Goal: Task Accomplishment & Management: Use online tool/utility

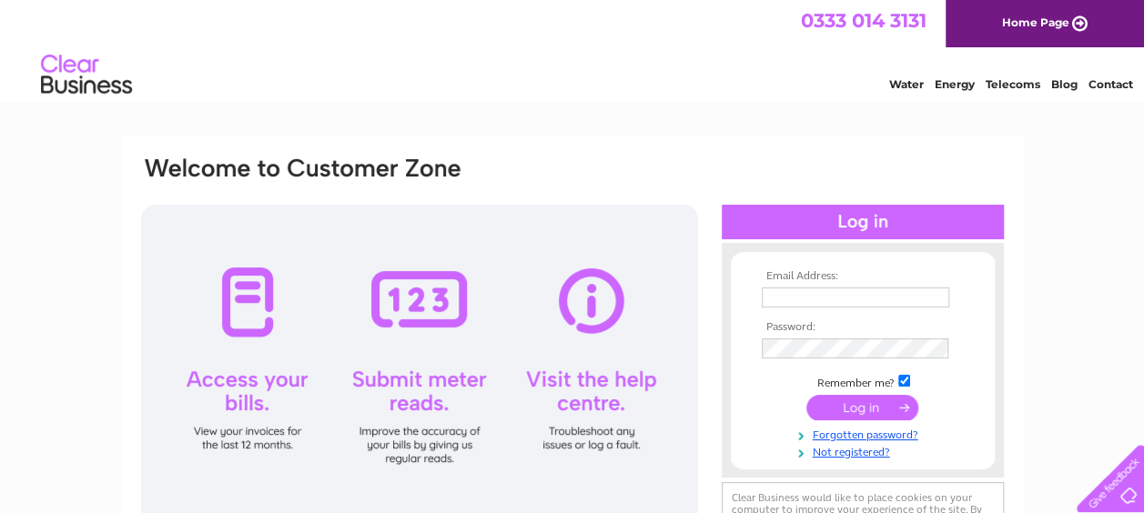
click at [772, 300] on input "text" at bounding box center [855, 298] width 187 height 20
type input "[EMAIL_ADDRESS][DOMAIN_NAME]"
click at [872, 404] on input "submit" at bounding box center [862, 407] width 112 height 25
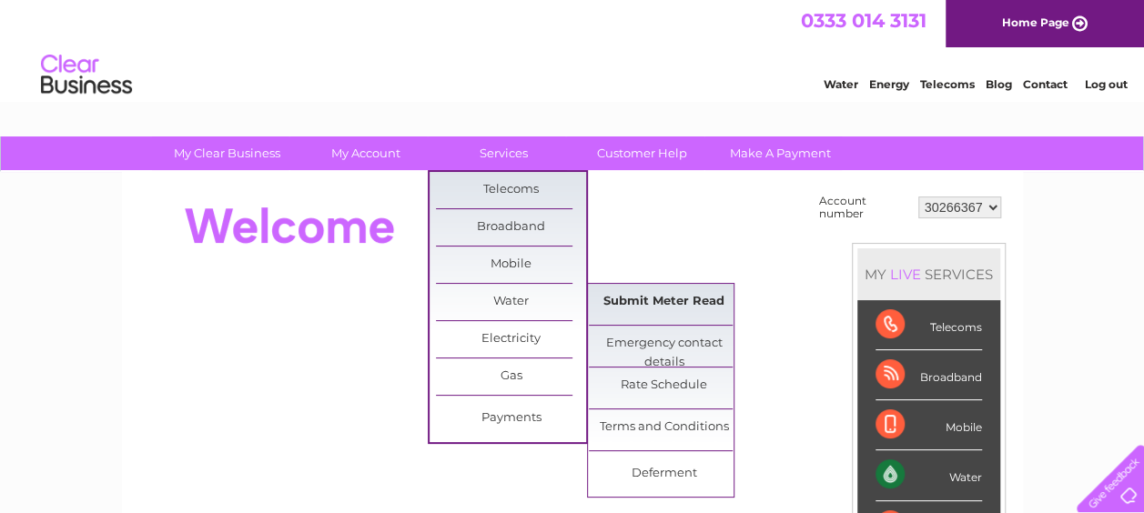
click at [666, 296] on link "Submit Meter Read" at bounding box center [664, 302] width 150 height 36
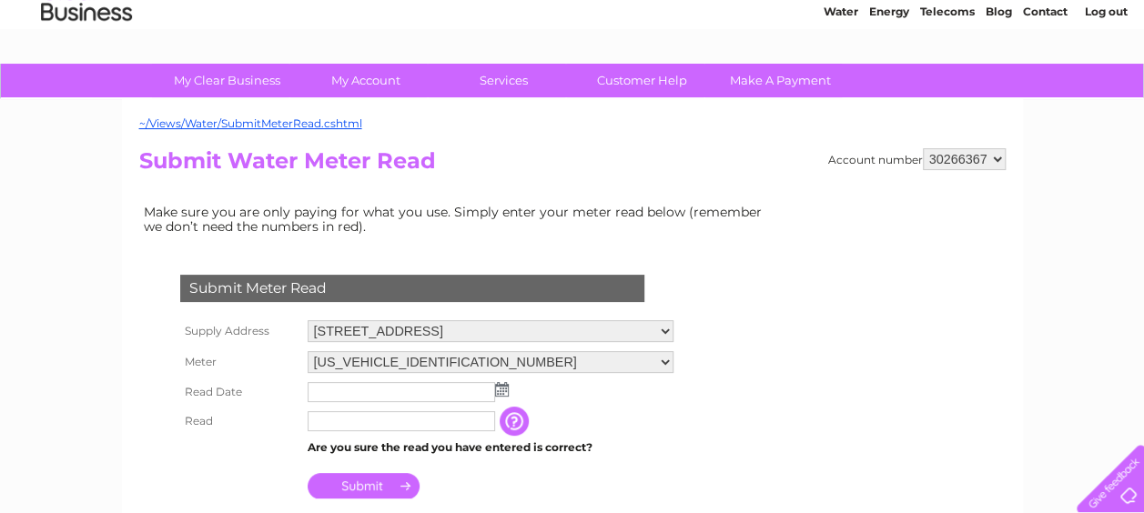
scroll to position [182, 0]
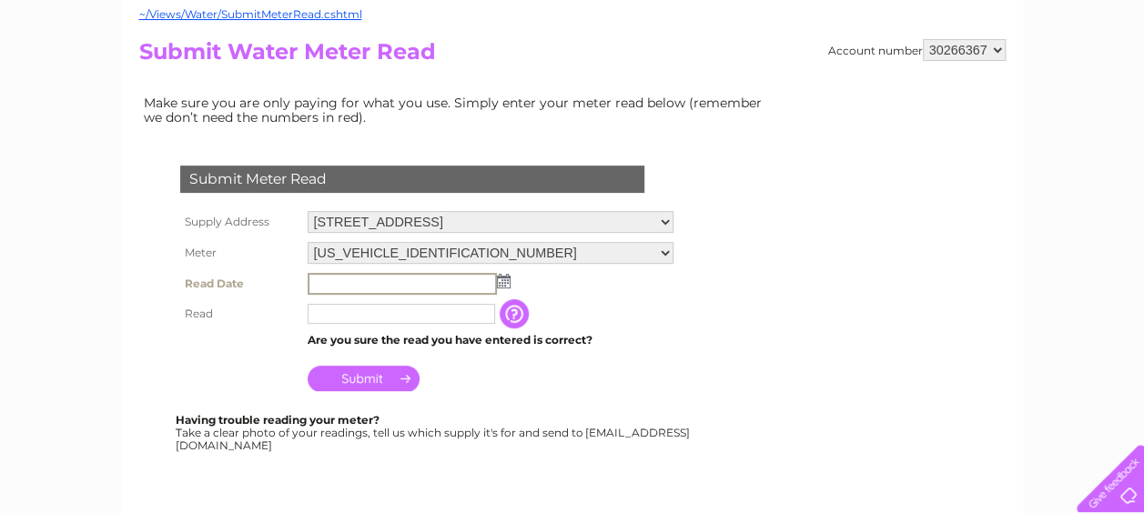
click at [337, 287] on input "text" at bounding box center [402, 284] width 189 height 22
click at [501, 278] on img at bounding box center [504, 281] width 14 height 15
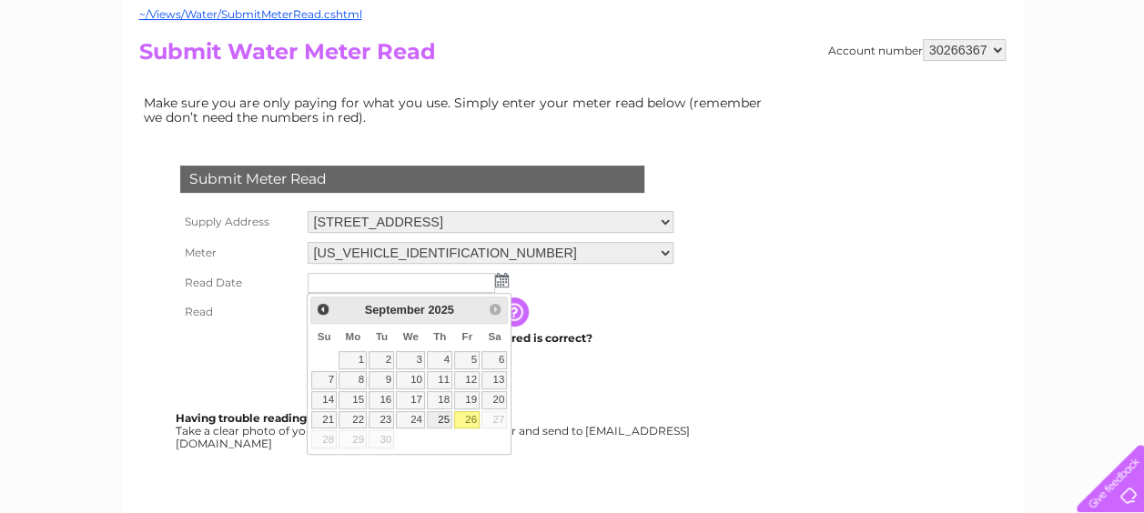
click at [442, 415] on link "25" at bounding box center [439, 420] width 25 height 18
type input "[DATE]"
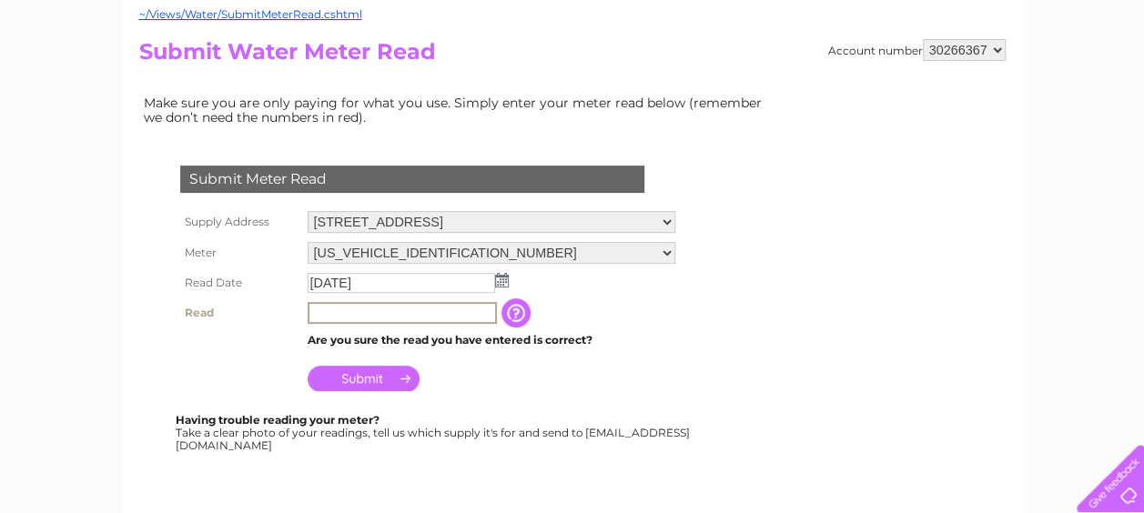
click at [338, 311] on input "text" at bounding box center [402, 313] width 189 height 22
type input "0093"
click at [361, 378] on input "Submit" at bounding box center [364, 376] width 112 height 25
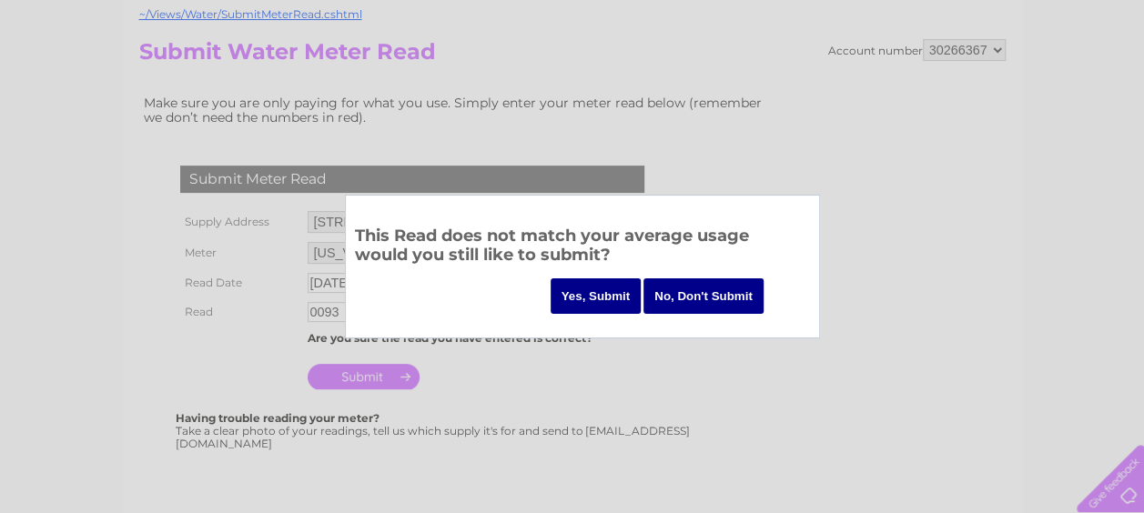
click at [615, 288] on input "Yes, Submit" at bounding box center [595, 295] width 91 height 35
